Goal: Task Accomplishment & Management: Manage account settings

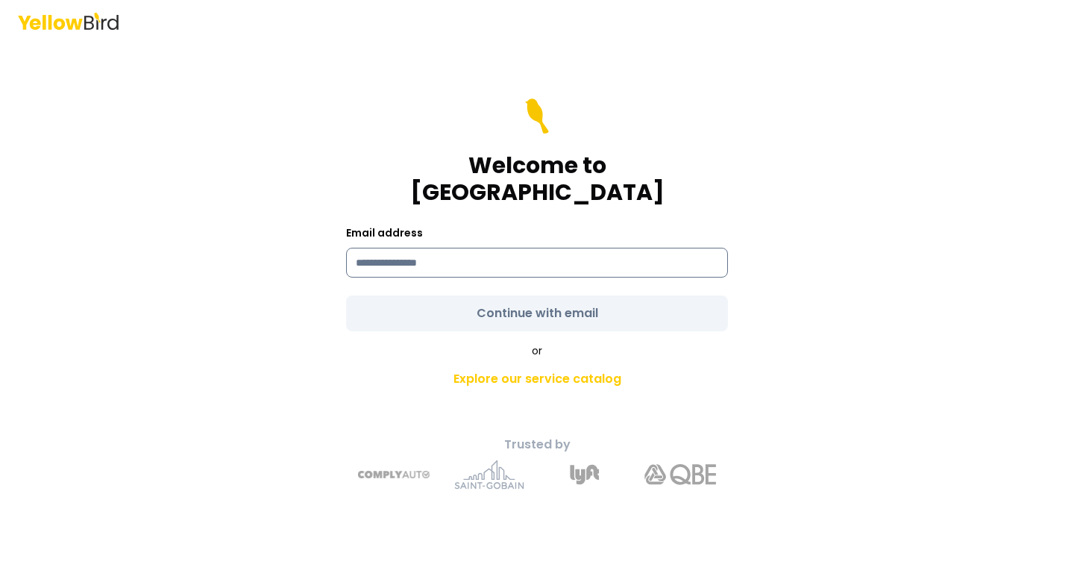
click at [511, 249] on input at bounding box center [537, 263] width 382 height 30
type input "**********"
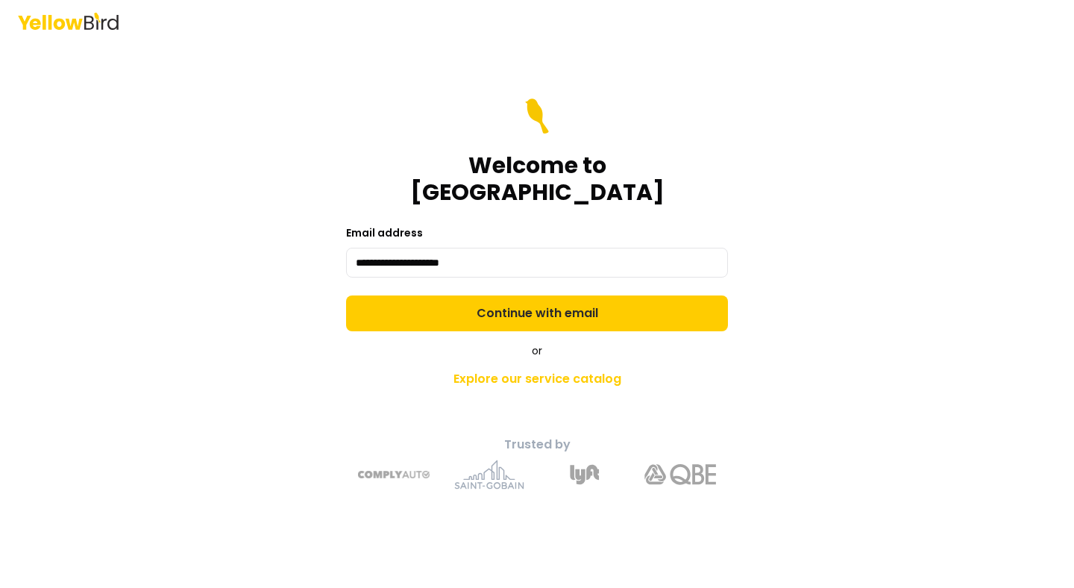
click at [532, 297] on form "**********" at bounding box center [537, 214] width 382 height 233
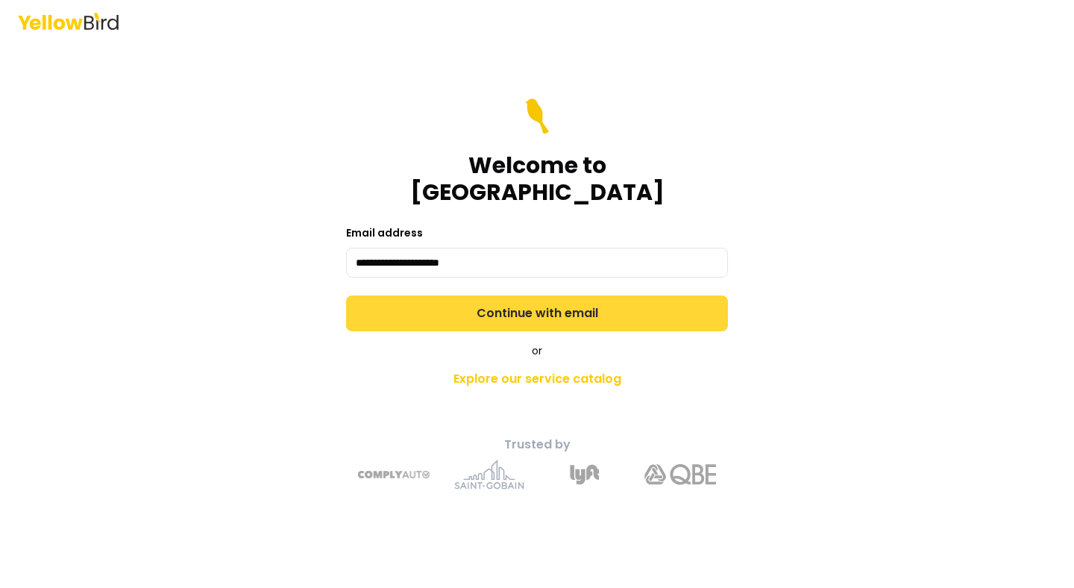
click at [521, 306] on button "Continue with email" at bounding box center [537, 313] width 382 height 36
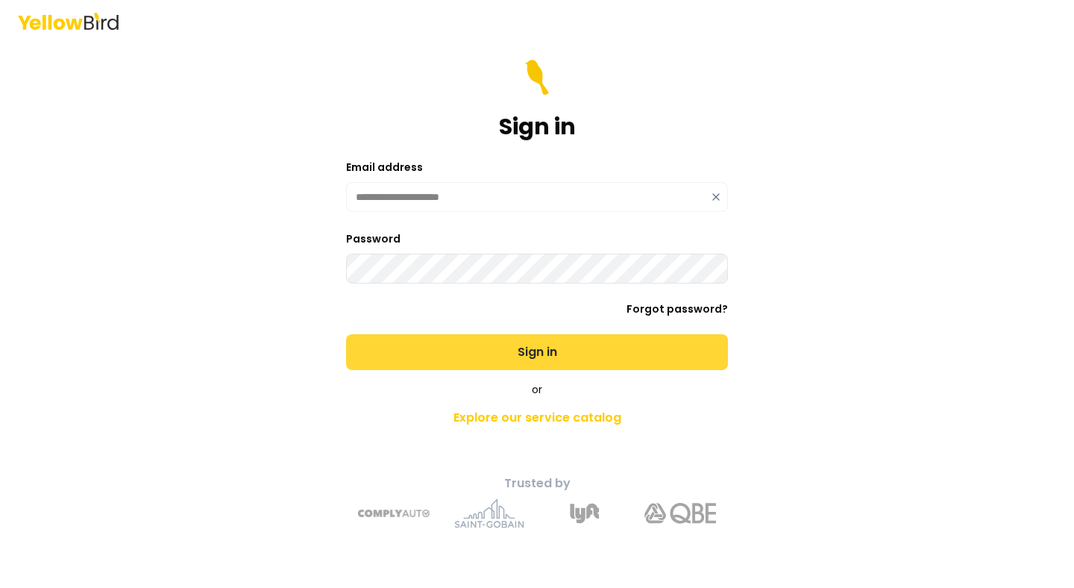
click at [466, 347] on button "Sign in" at bounding box center [537, 352] width 382 height 36
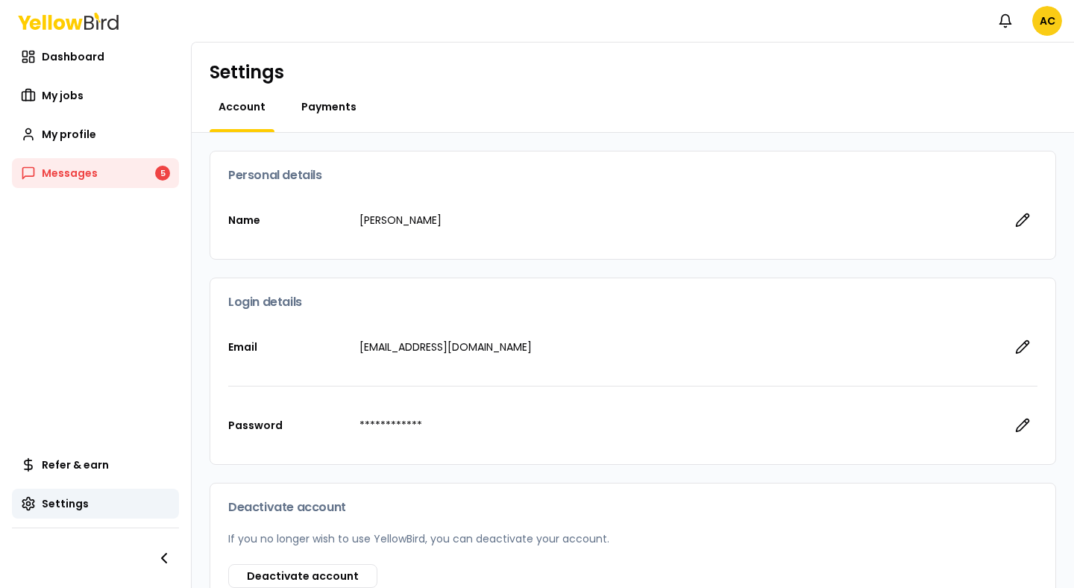
click at [326, 101] on span "Payments" at bounding box center [328, 106] width 55 height 15
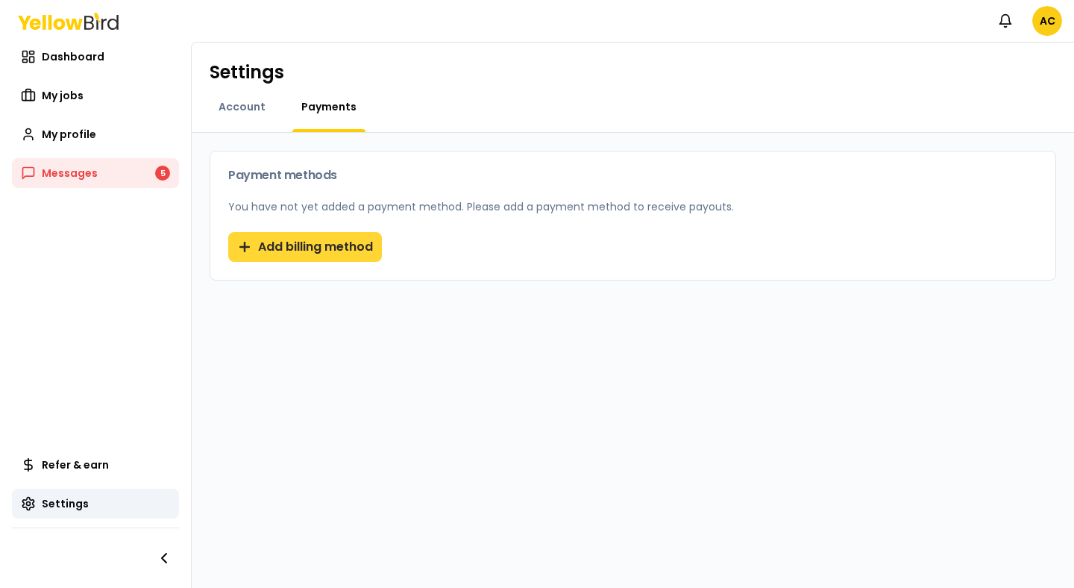
click at [319, 257] on button "Add billing method" at bounding box center [305, 247] width 154 height 30
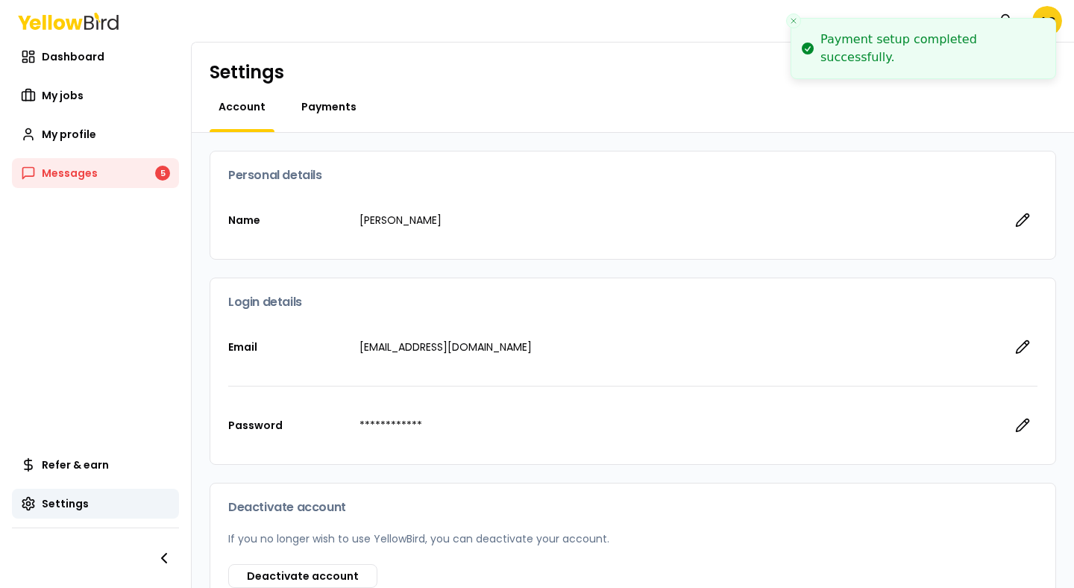
click at [329, 113] on span "Payments" at bounding box center [328, 106] width 55 height 15
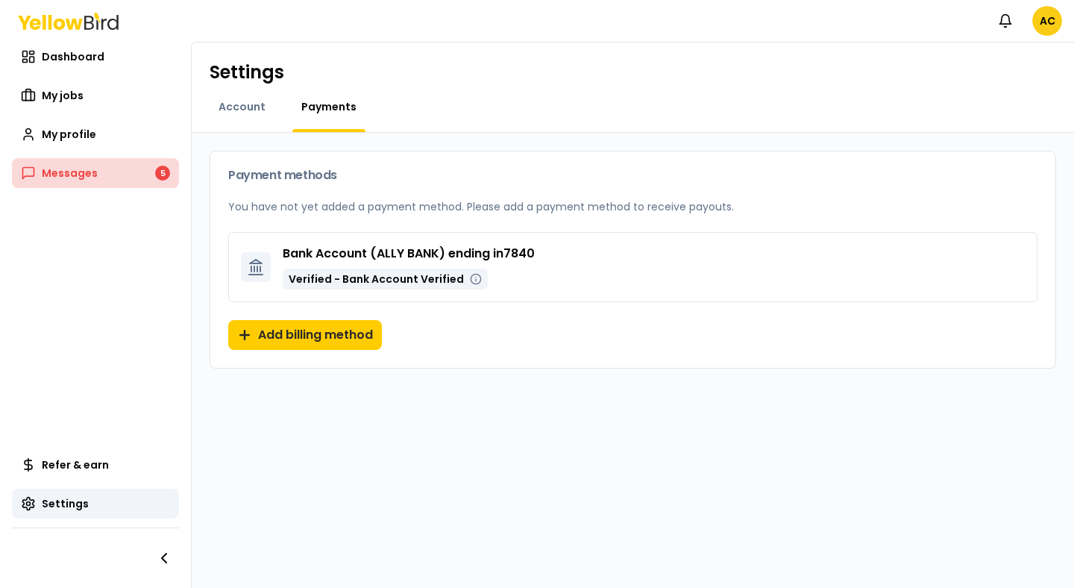
click at [118, 180] on link "Messages 5" at bounding box center [95, 173] width 167 height 30
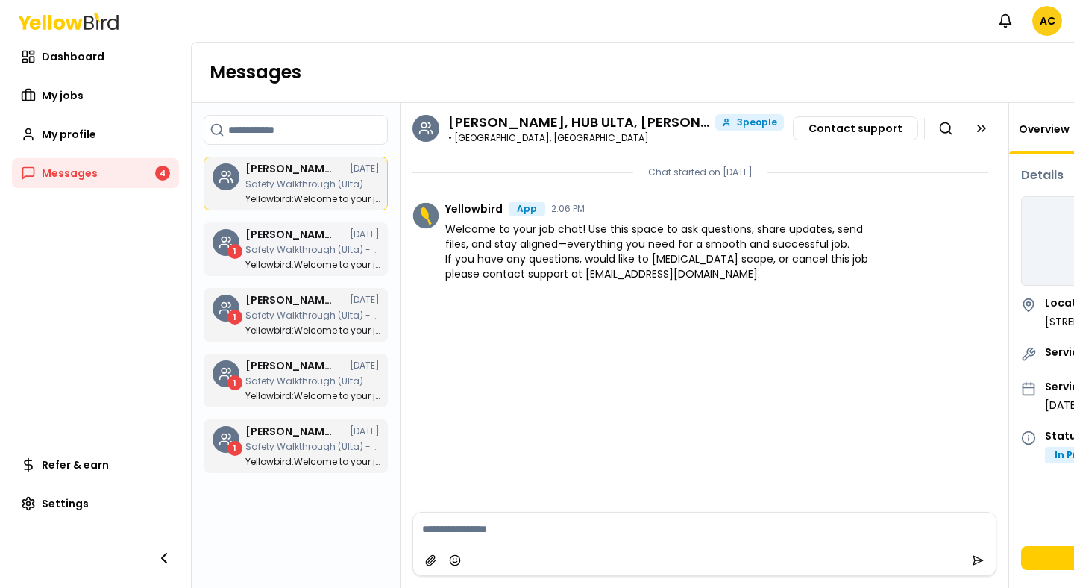
click at [298, 236] on h3 "Alex Cardone, HUB ULTA, Bayyinah Francies" at bounding box center [289, 234] width 89 height 10
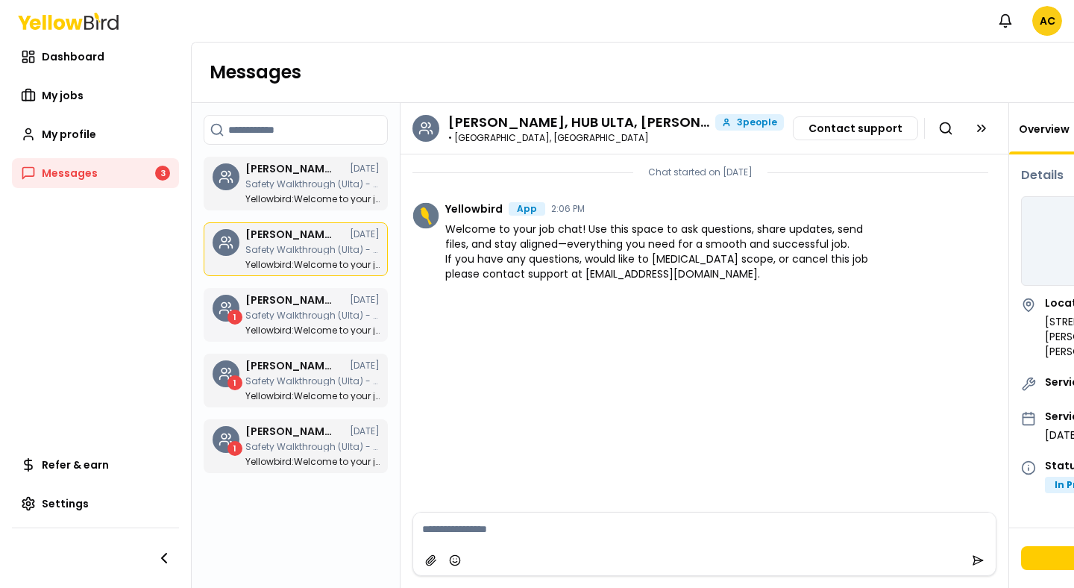
click at [291, 318] on p "Safety Walkthrough (Ulta) - 171 - Bon Air, Chesterfield Towne Center (3 of 5 jo…" at bounding box center [312, 315] width 134 height 9
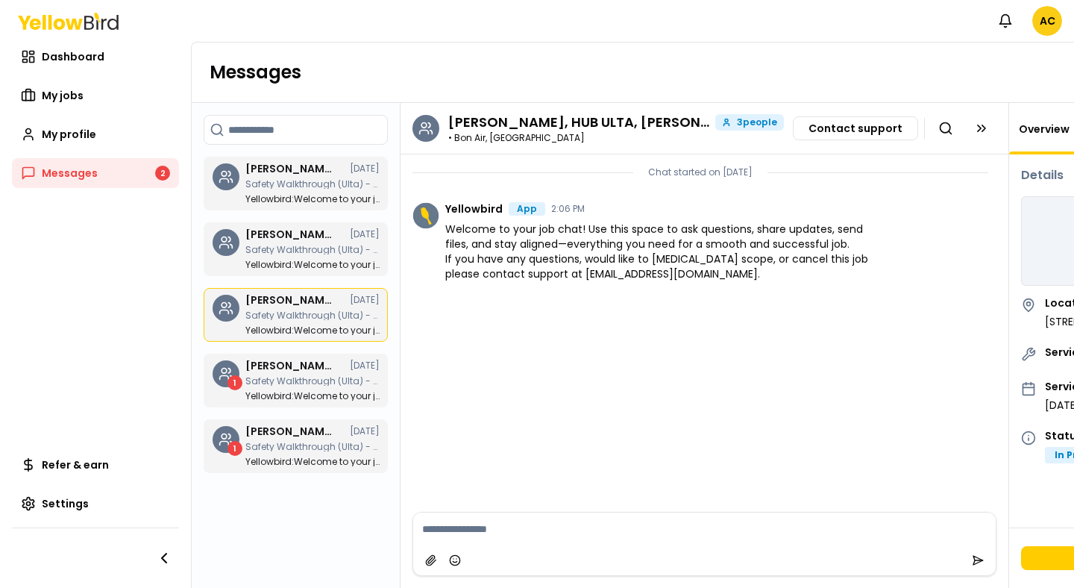
click at [274, 348] on div "Search chats Alex Cardone, HUB ULTA, Bayyinah Francies 09/24/25 Safety Walkthro…" at bounding box center [296, 345] width 209 height 485
click at [271, 381] on p "Safety Walkthrough (Ulta) - 1721 - Richmond, Willow Mall (1 of 5 jobs) Bundle 49" at bounding box center [312, 381] width 134 height 9
click at [277, 431] on h3 "Alex Cardone, HUB ULTA, Bayyinah Francies" at bounding box center [289, 431] width 89 height 10
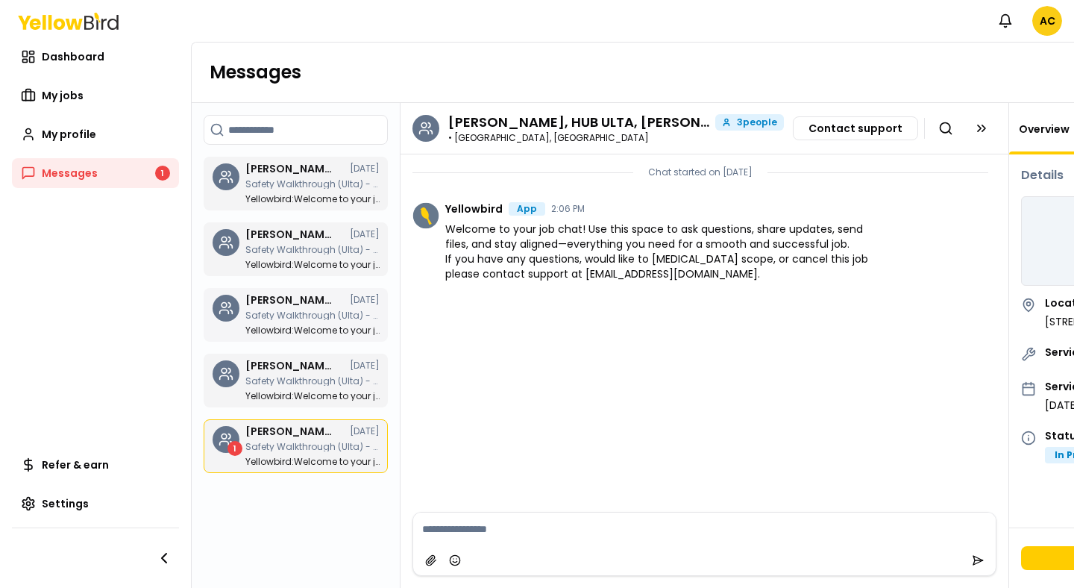
click at [286, 327] on p "Yellowbird : Welcome to your job chat! Use this space to ask questions, share u…" at bounding box center [312, 330] width 134 height 9
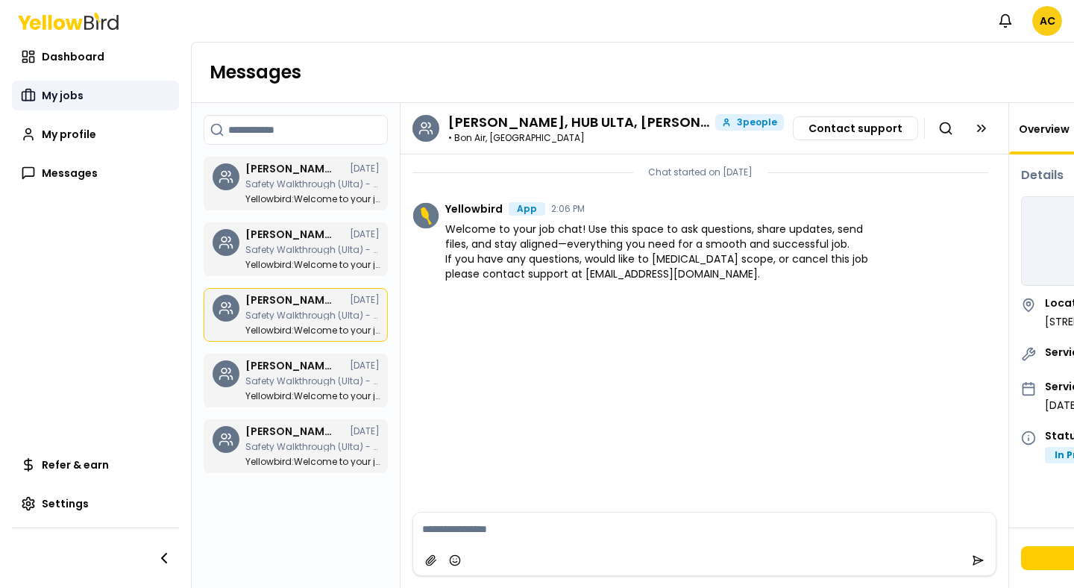
click at [87, 92] on link "My jobs" at bounding box center [95, 96] width 167 height 30
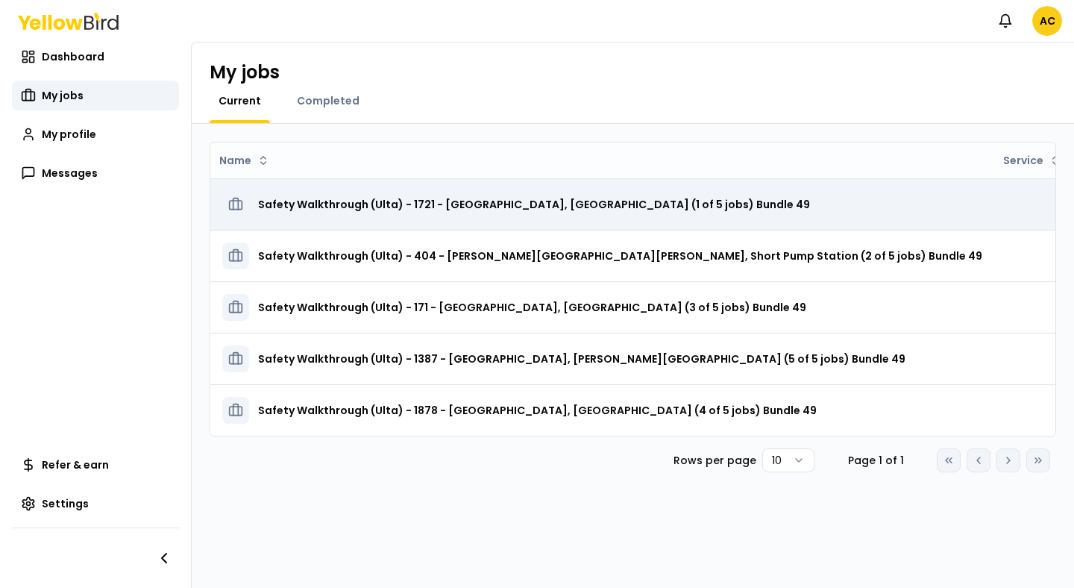
click at [497, 206] on h3 "Safety Walkthrough (Ulta) - 1721 - Richmond, Willow Mall (1 of 5 jobs) Bundle 49" at bounding box center [534, 204] width 552 height 27
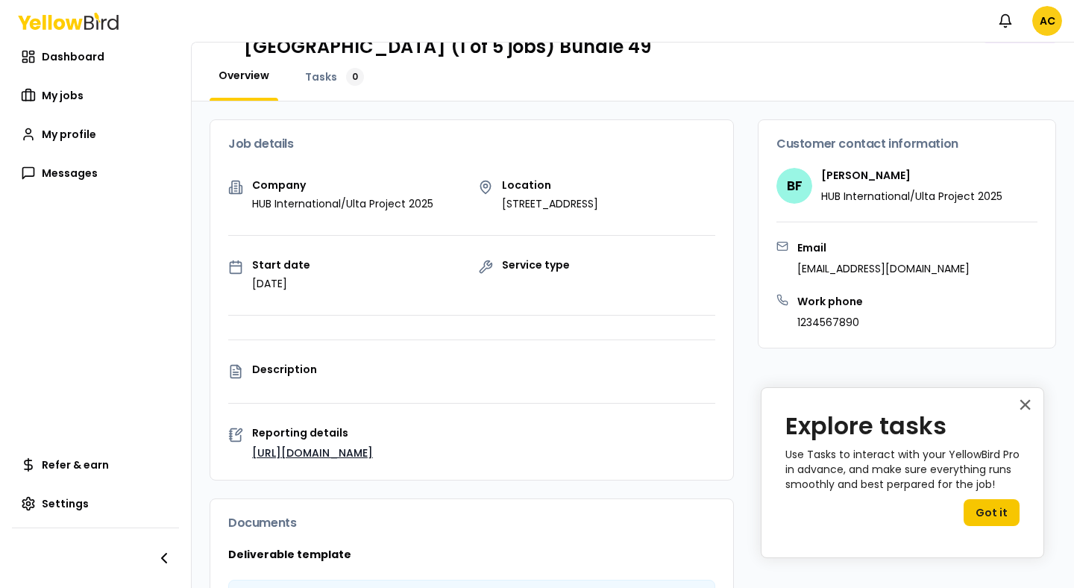
scroll to position [46, 0]
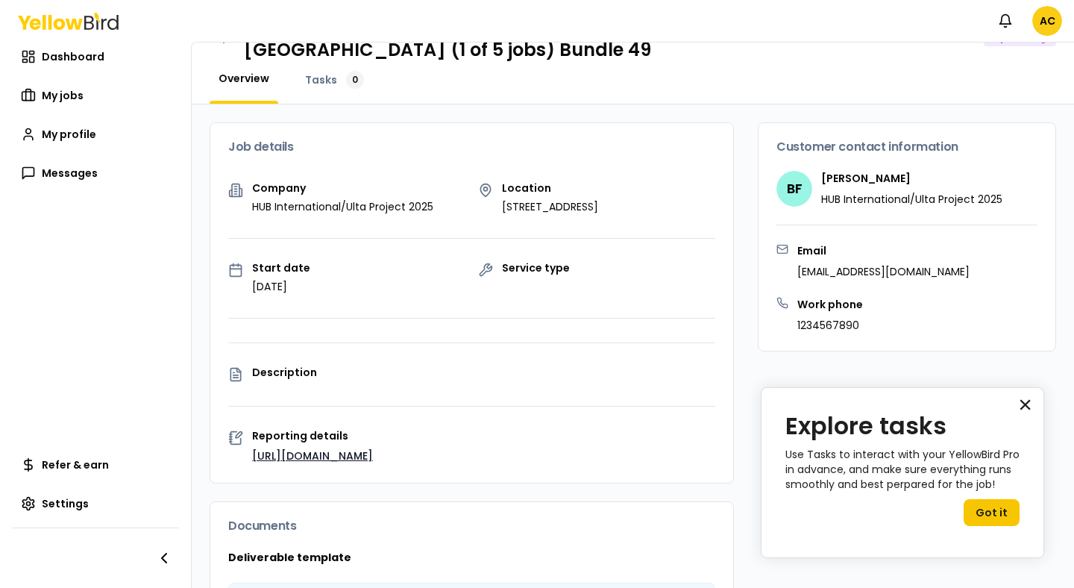
click at [1024, 405] on button "×" at bounding box center [1025, 404] width 14 height 24
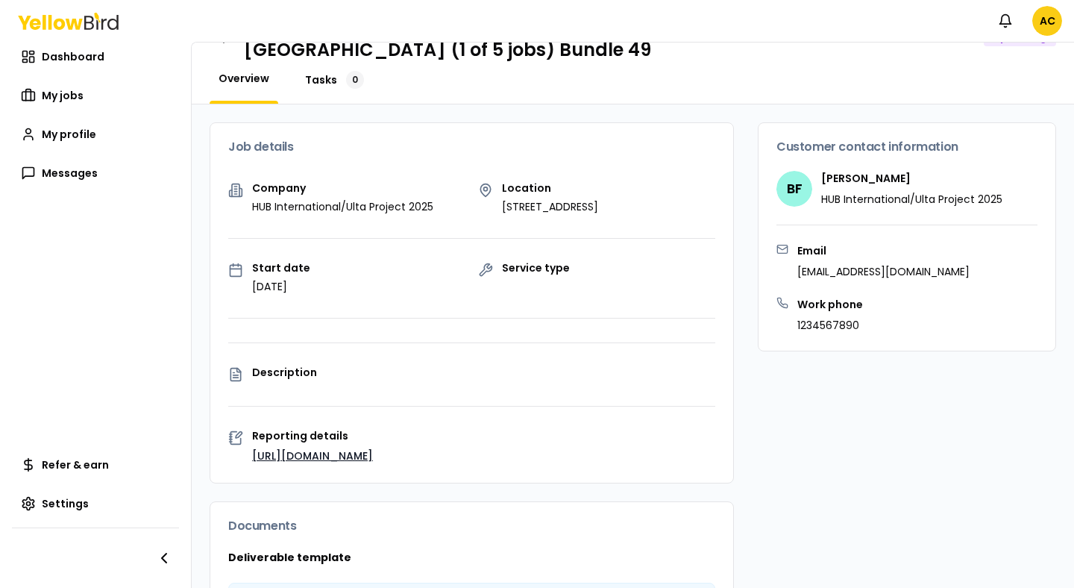
click at [313, 72] on span "Tasks" at bounding box center [321, 79] width 32 height 15
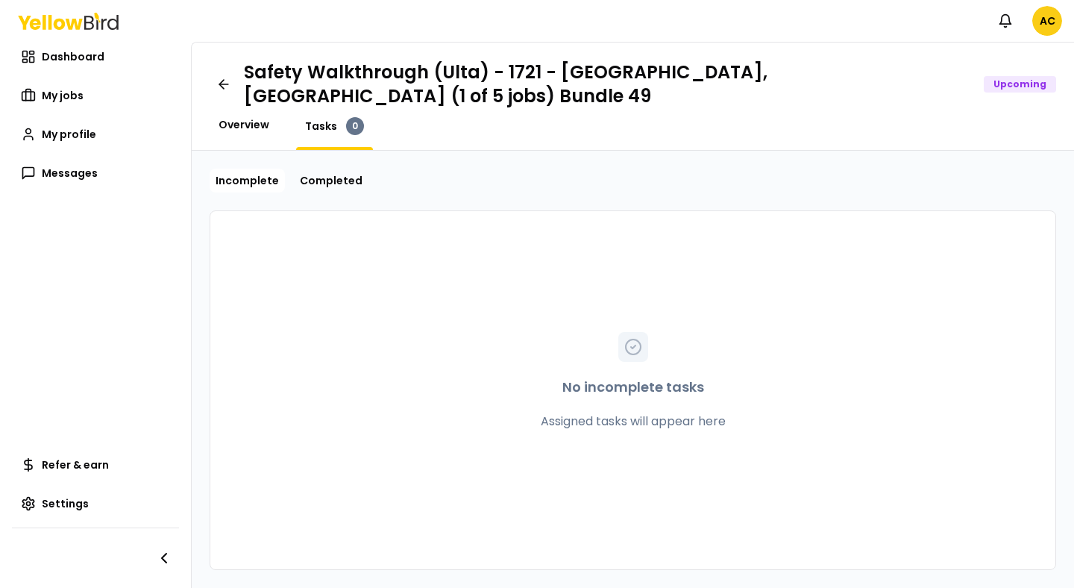
click at [251, 117] on span "Overview" at bounding box center [244, 124] width 51 height 15
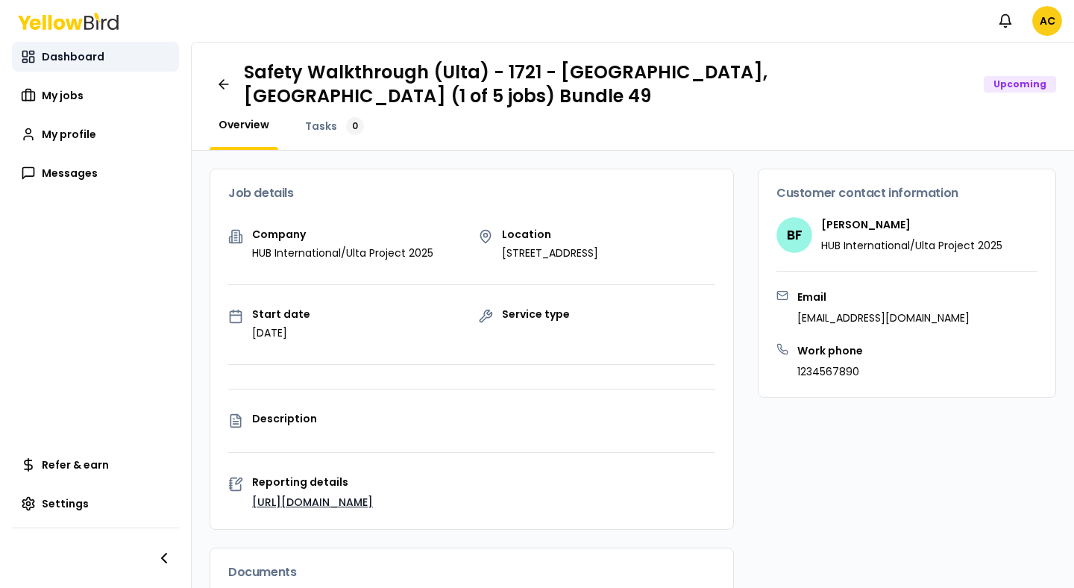
click at [63, 59] on span "Dashboard" at bounding box center [73, 56] width 63 height 15
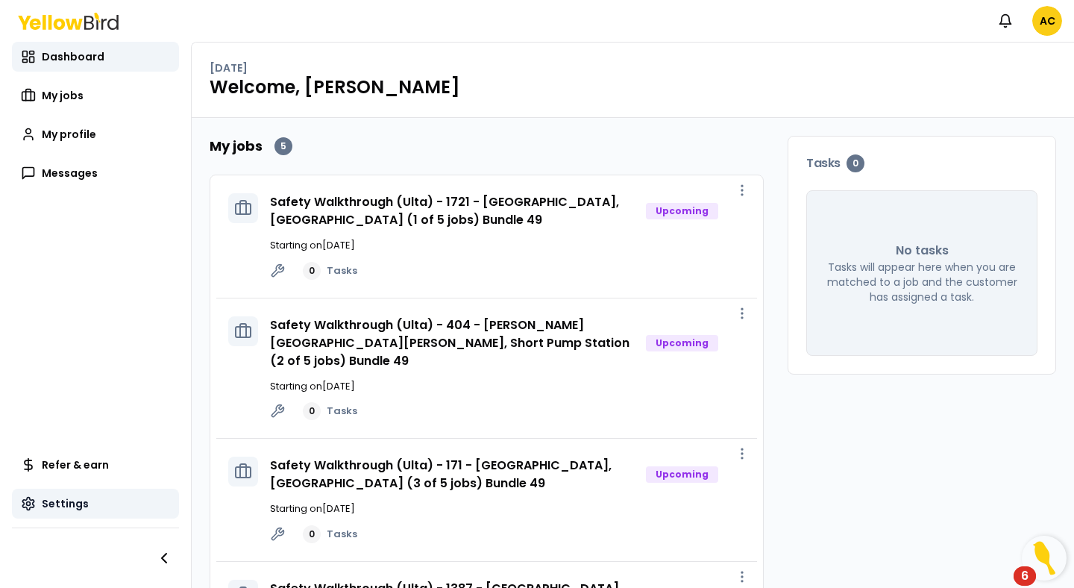
click at [94, 496] on link "Settings" at bounding box center [95, 503] width 167 height 30
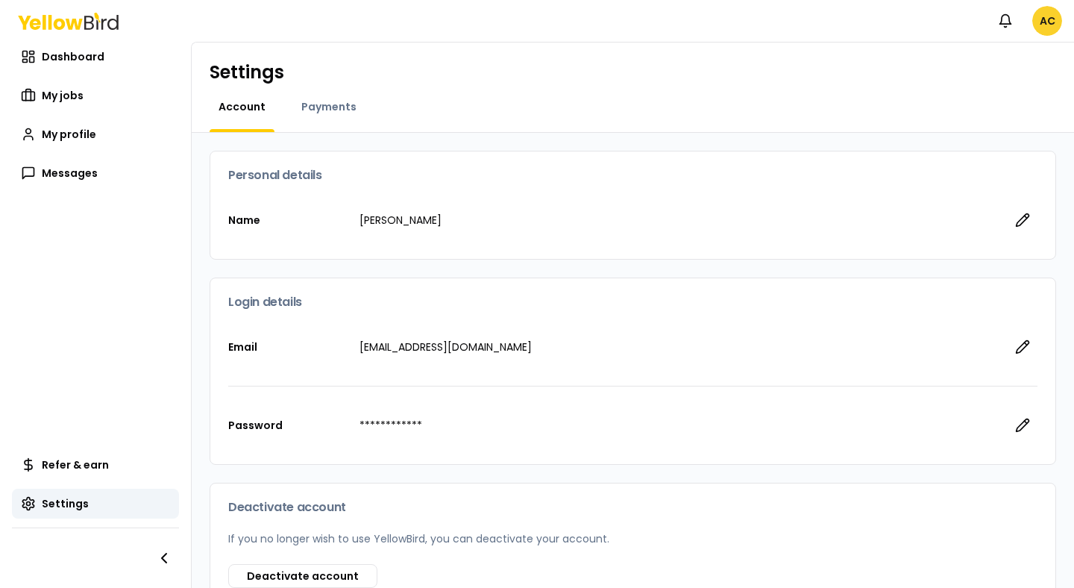
click at [1054, 21] on html "**********" at bounding box center [537, 294] width 1074 height 588
click at [83, 151] on html "**********" at bounding box center [537, 294] width 1074 height 588
click at [73, 131] on span "My profile" at bounding box center [69, 134] width 54 height 15
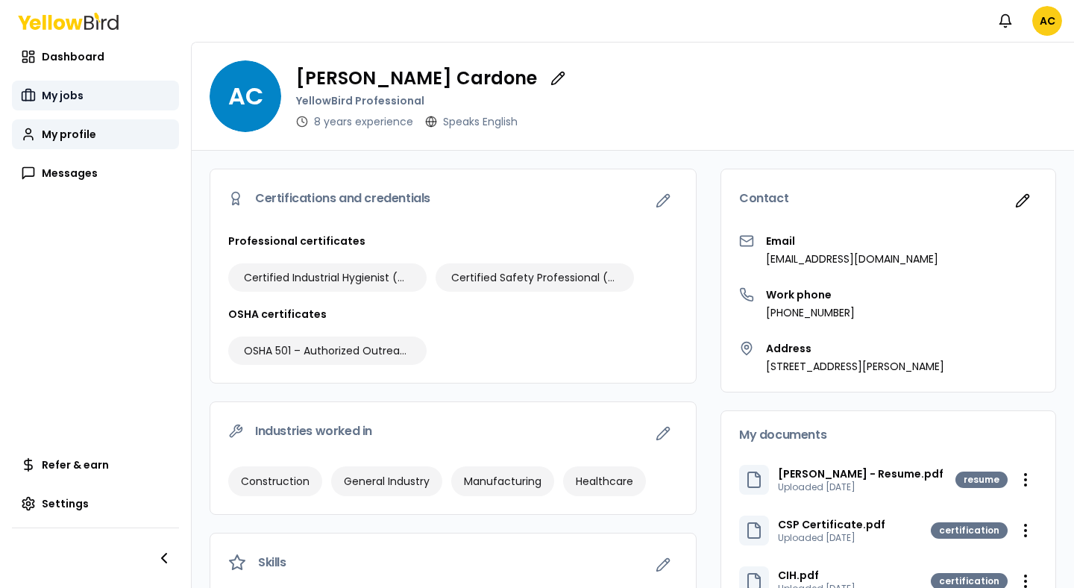
click at [52, 88] on span "My jobs" at bounding box center [63, 95] width 42 height 15
